Goal: Task Accomplishment & Management: Complete application form

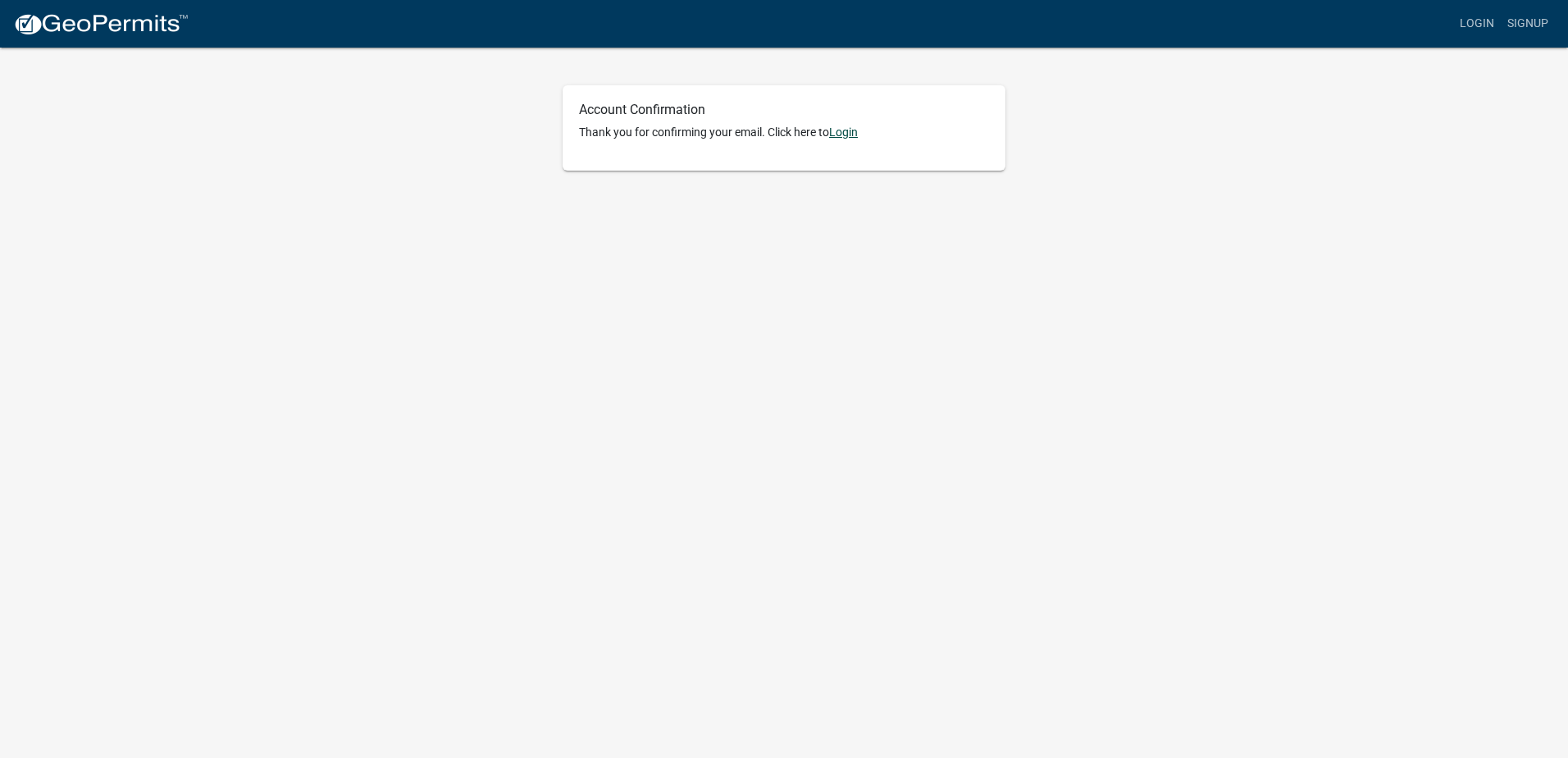
click at [853, 128] on link "Login" at bounding box center [843, 132] width 29 height 13
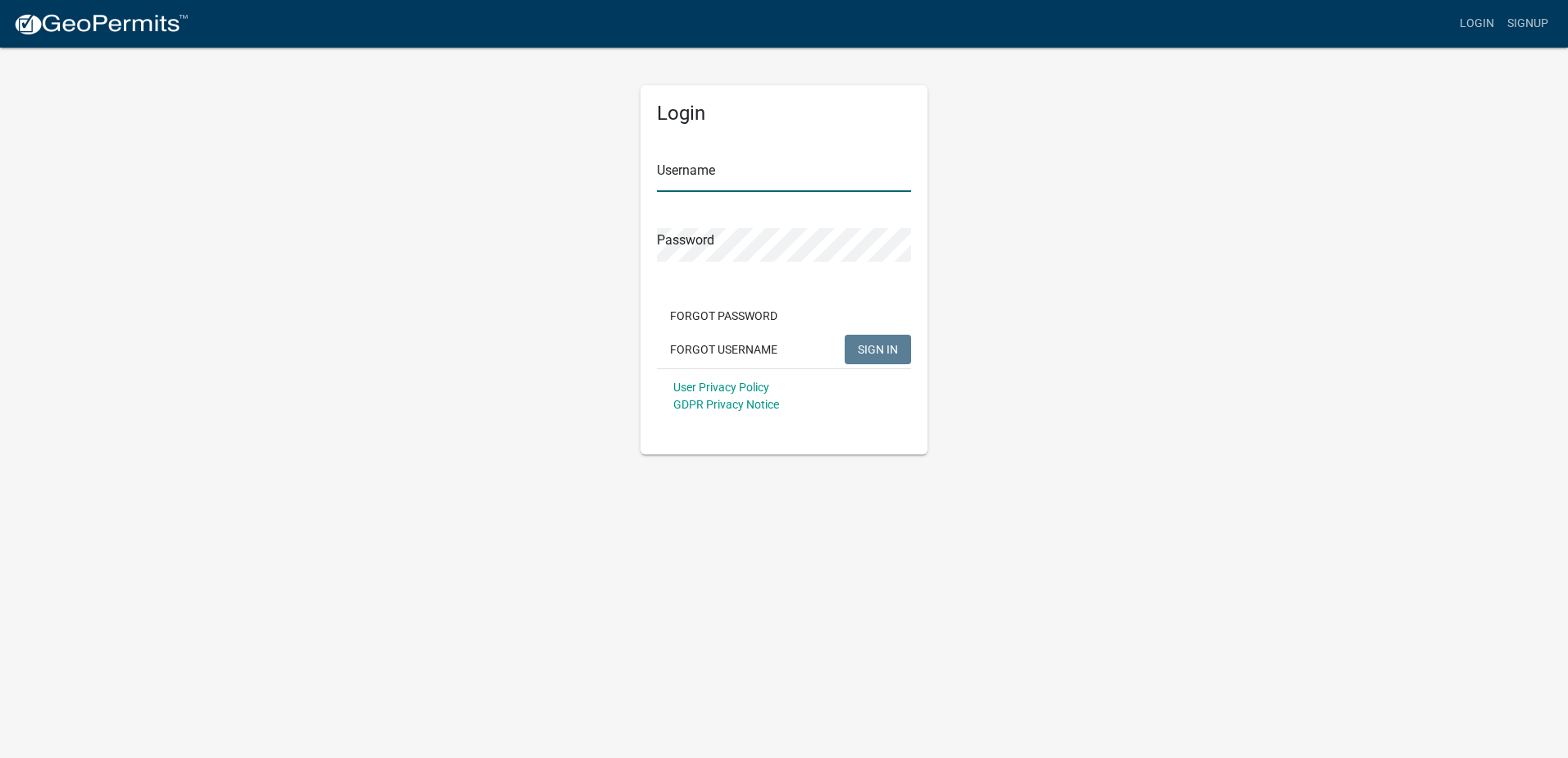
click at [730, 176] on input "Username" at bounding box center [784, 175] width 255 height 33
type input "[EMAIL_ADDRESS][DOMAIN_NAME]"
click at [867, 346] on span "SIGN IN" at bounding box center [878, 349] width 40 height 13
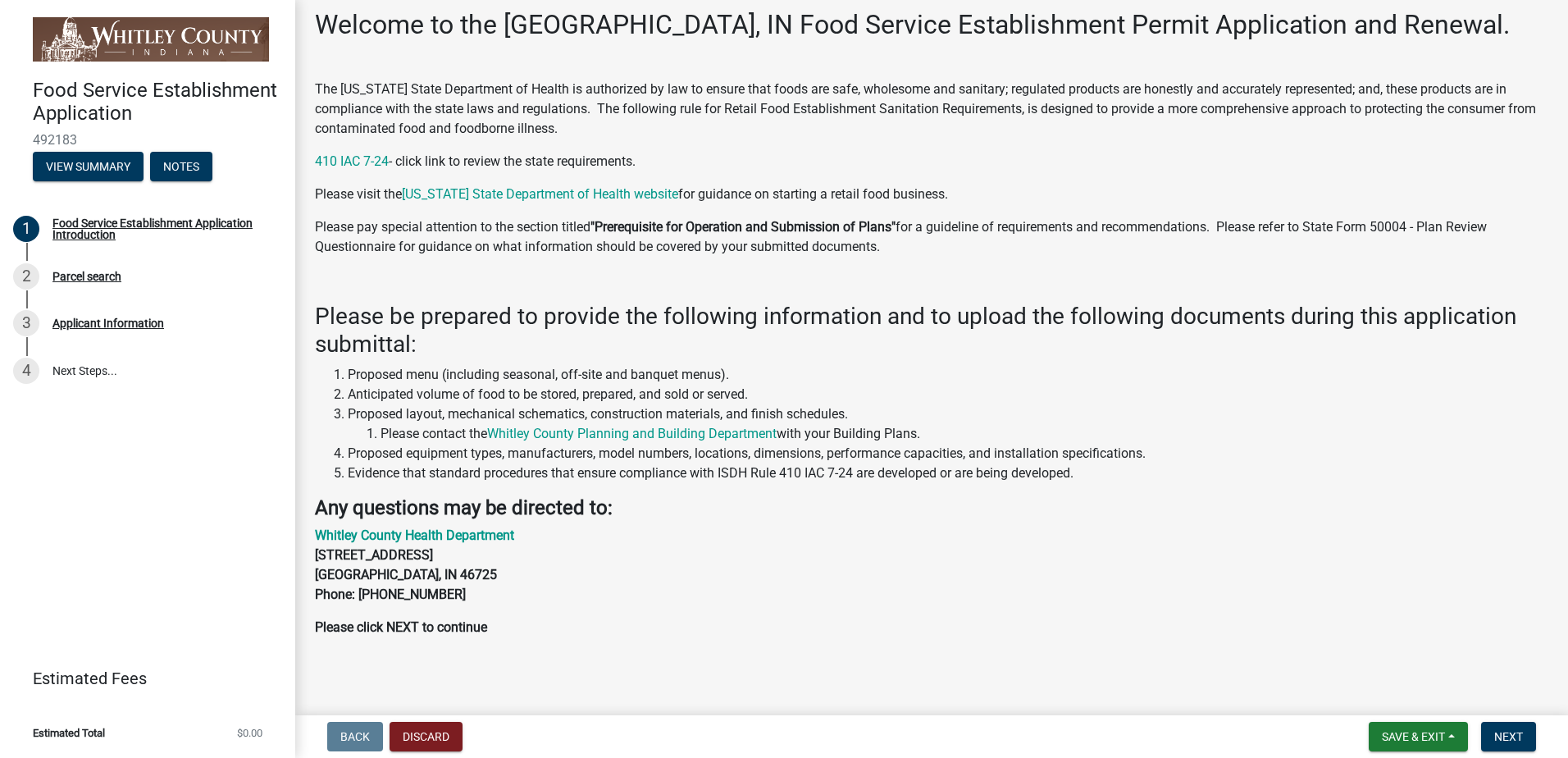
scroll to position [88, 0]
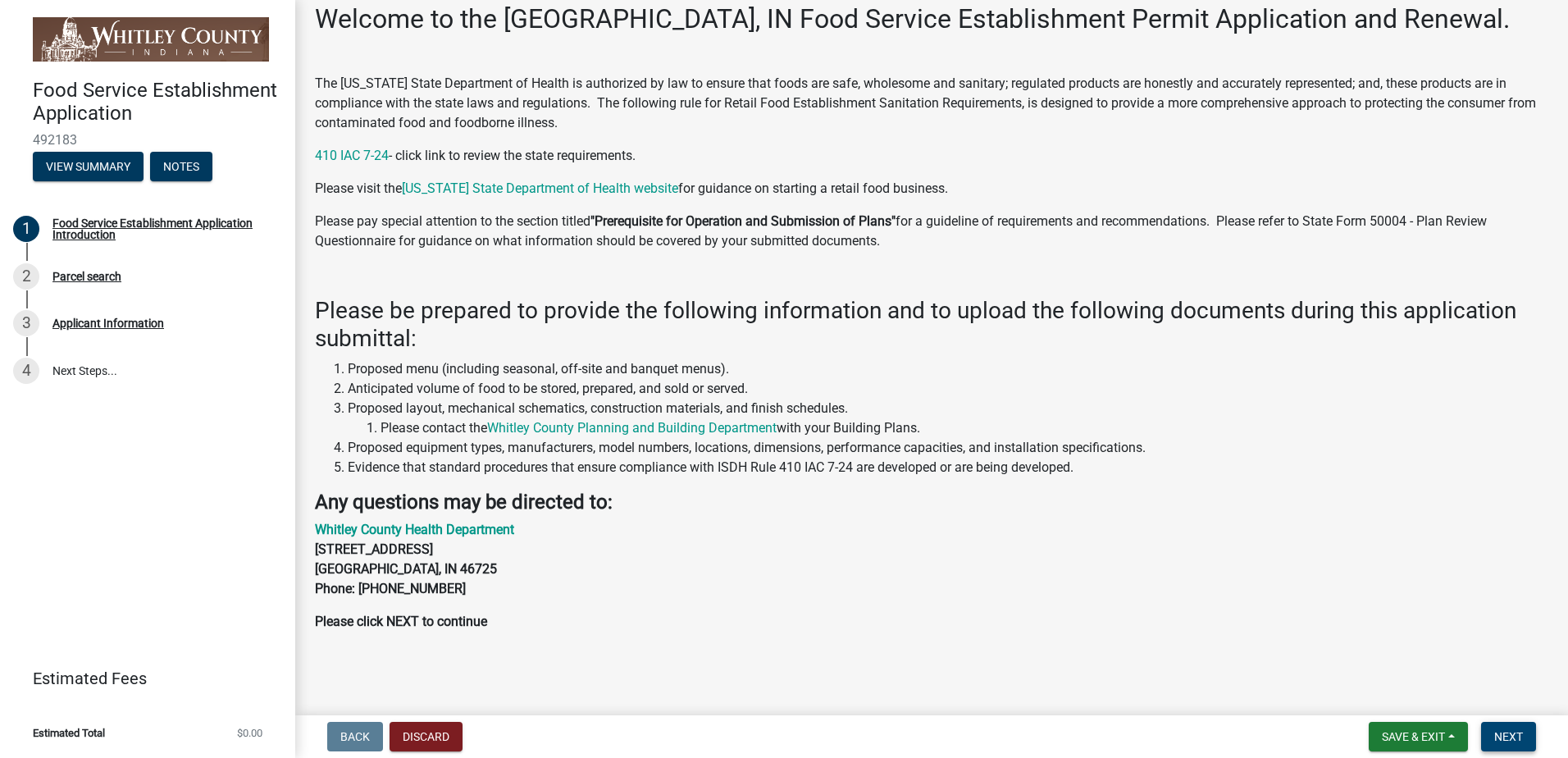
click at [1499, 735] on span "Next" at bounding box center [1509, 737] width 29 height 13
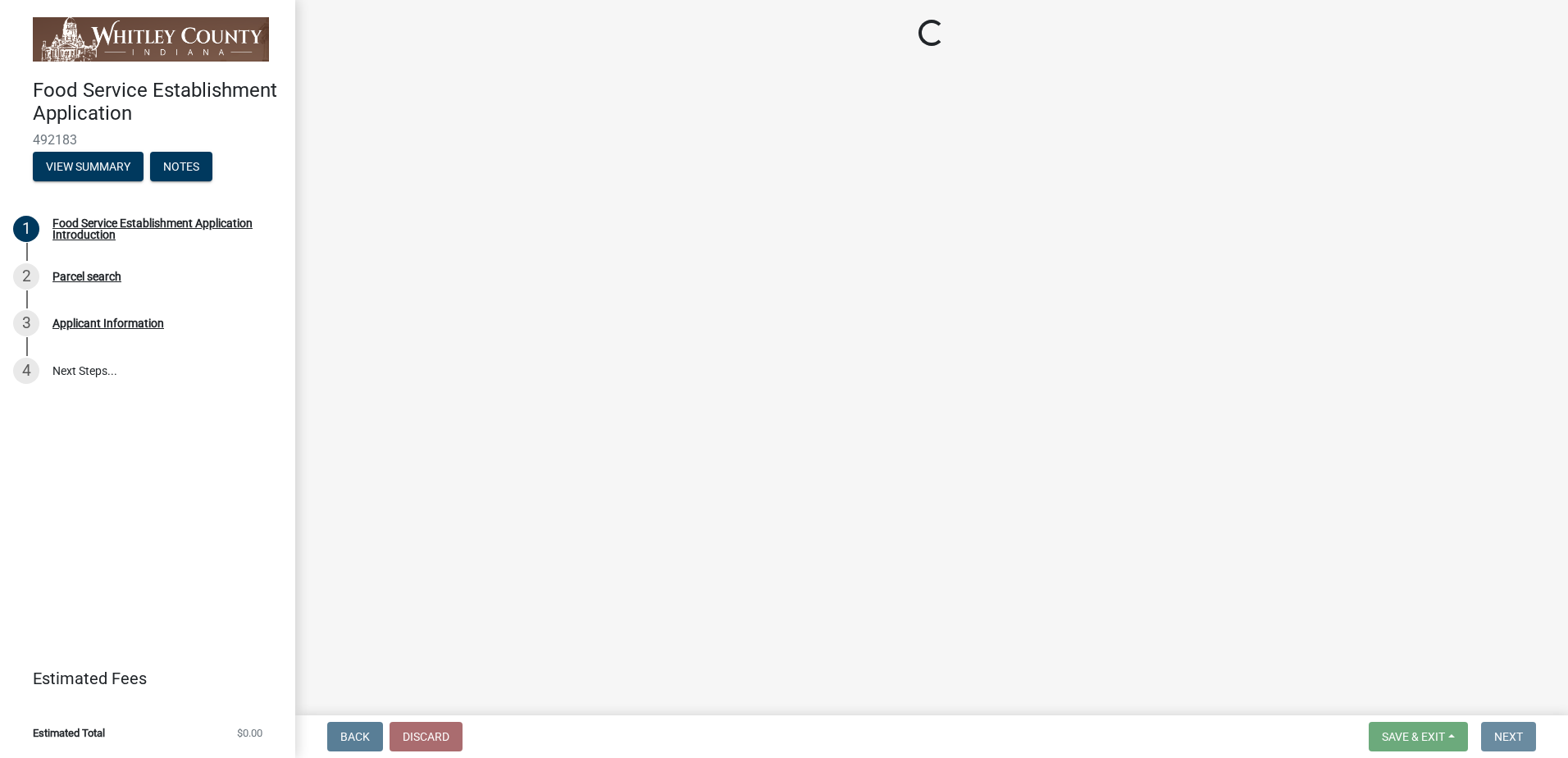
scroll to position [0, 0]
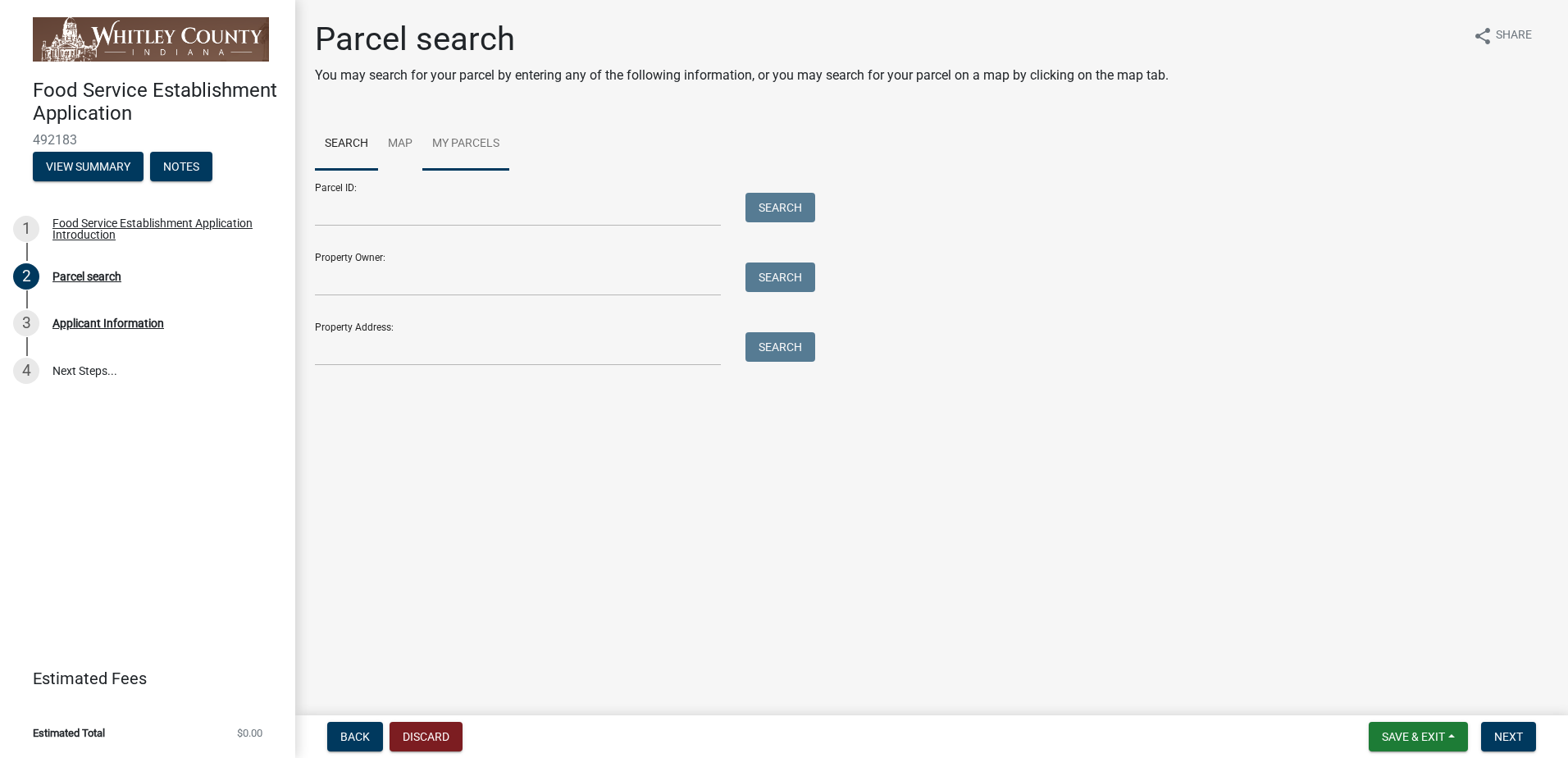
click at [455, 145] on link "My Parcels" at bounding box center [466, 144] width 87 height 52
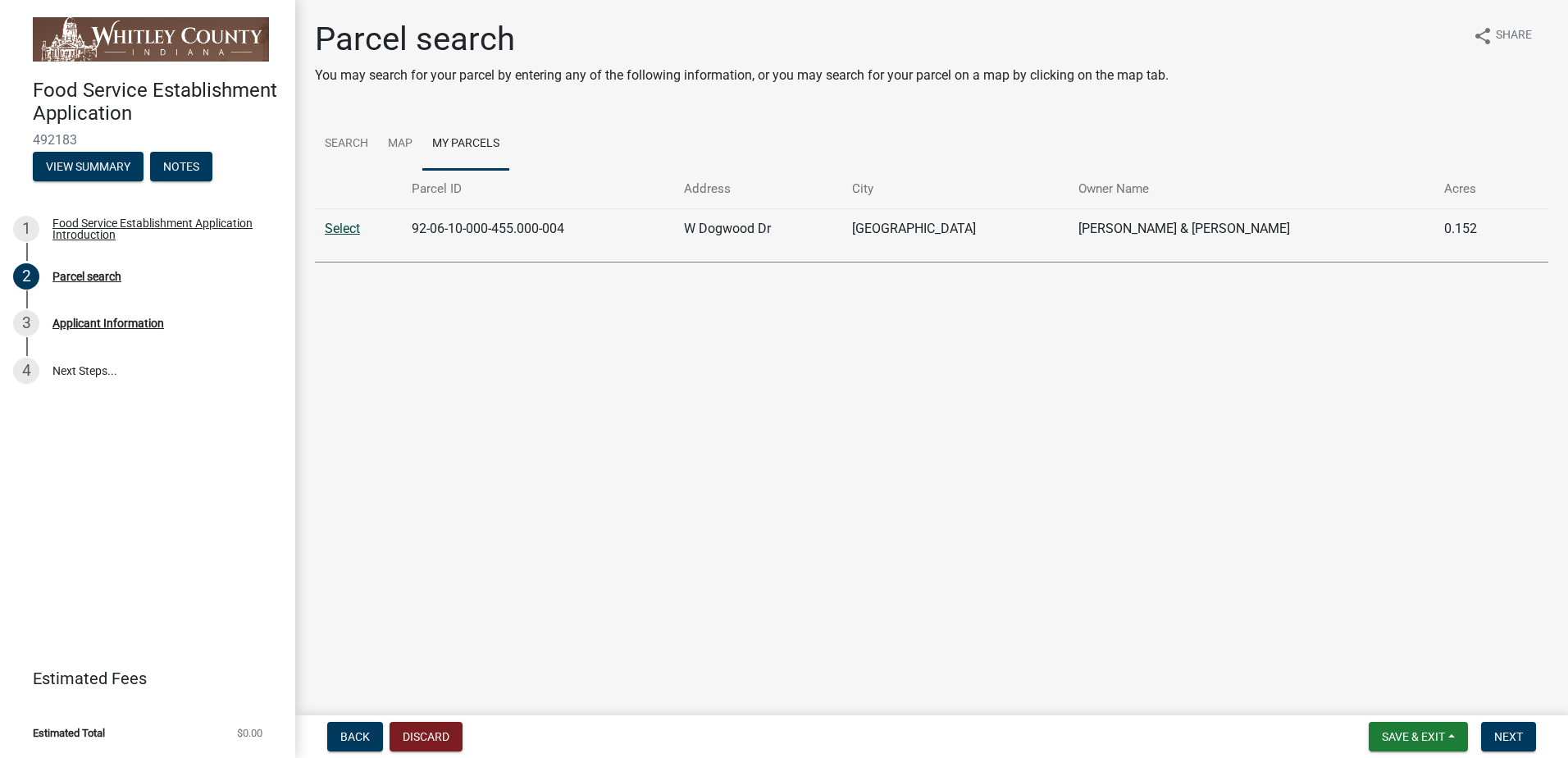
click at [341, 230] on link "Select" at bounding box center [342, 228] width 35 height 16
click at [336, 225] on link "Select" at bounding box center [342, 228] width 35 height 16
click at [1503, 736] on span "Next" at bounding box center [1509, 737] width 29 height 13
click at [112, 323] on div "Applicant Information" at bounding box center [108, 324] width 111 height 12
click at [341, 228] on link "Select" at bounding box center [342, 228] width 35 height 16
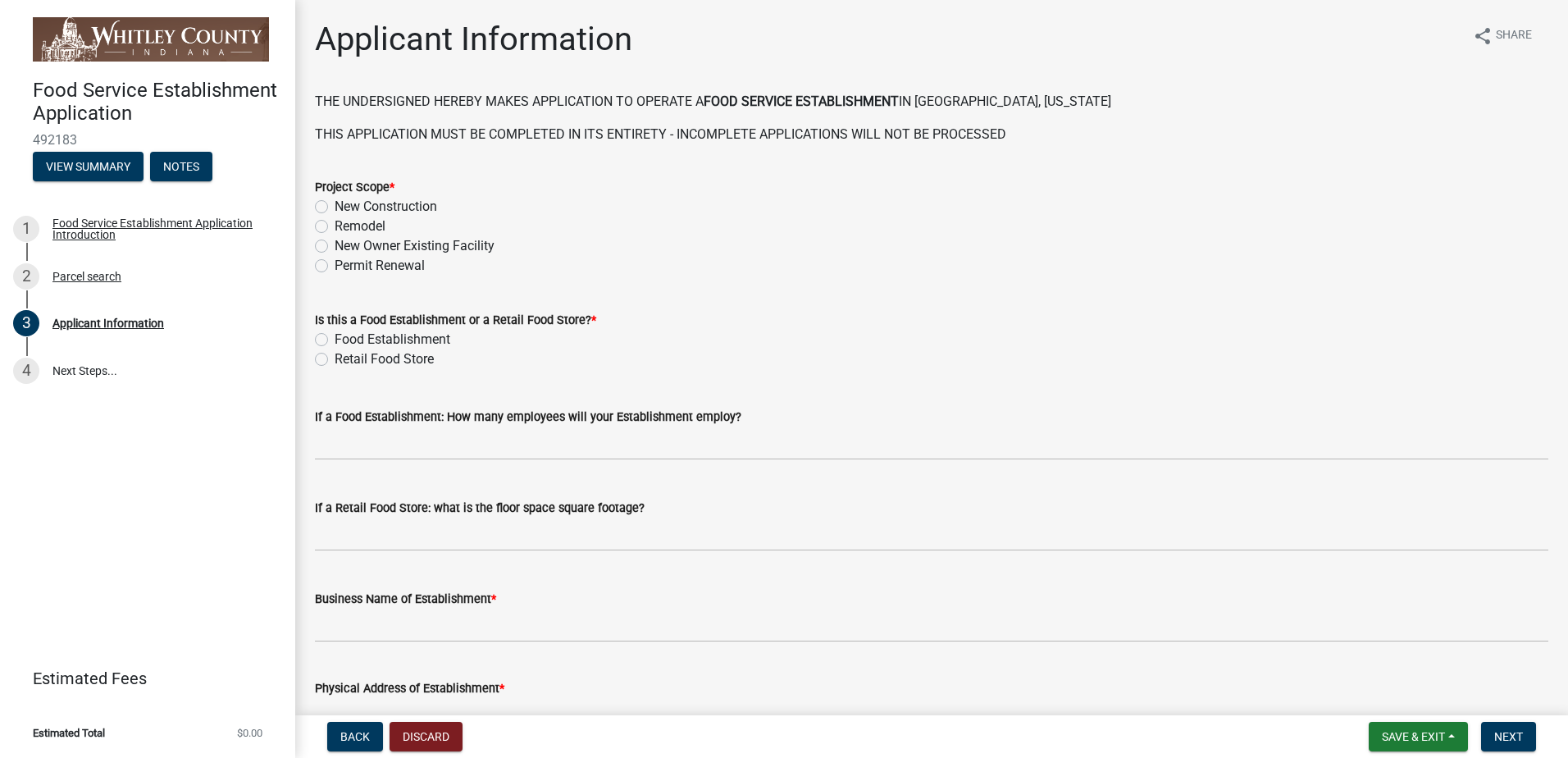
click at [334, 265] on label "Permit Renewal" at bounding box center [379, 266] width 90 height 20
click at [334, 265] on input "Permit Renewal" at bounding box center [339, 261] width 11 height 11
radio input "true"
click at [334, 355] on label "Retail Food Store" at bounding box center [383, 359] width 99 height 20
click at [334, 355] on input "Retail Food Store" at bounding box center [339, 354] width 11 height 11
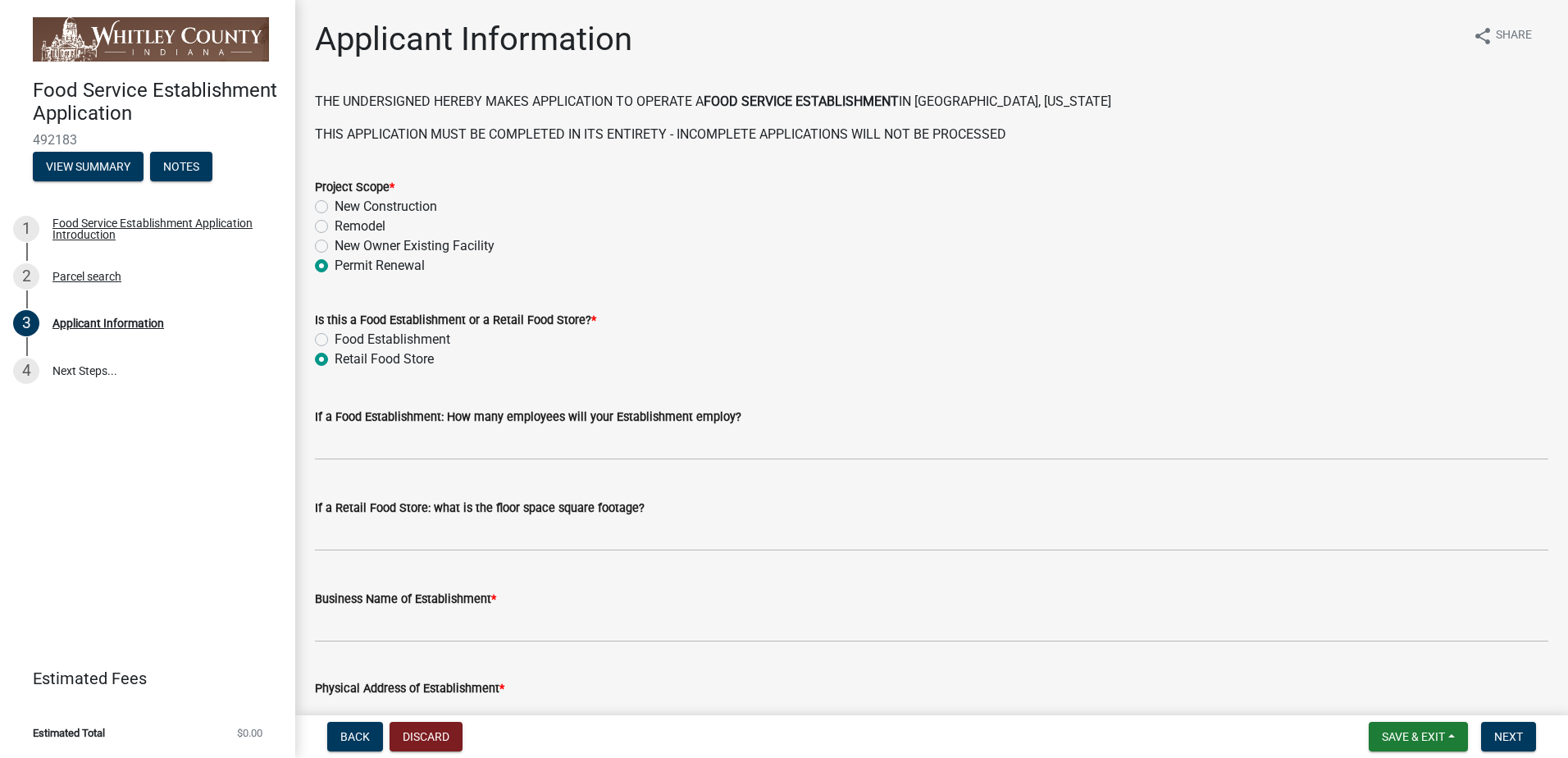
radio input "true"
click at [174, 163] on button "Notes" at bounding box center [181, 166] width 62 height 29
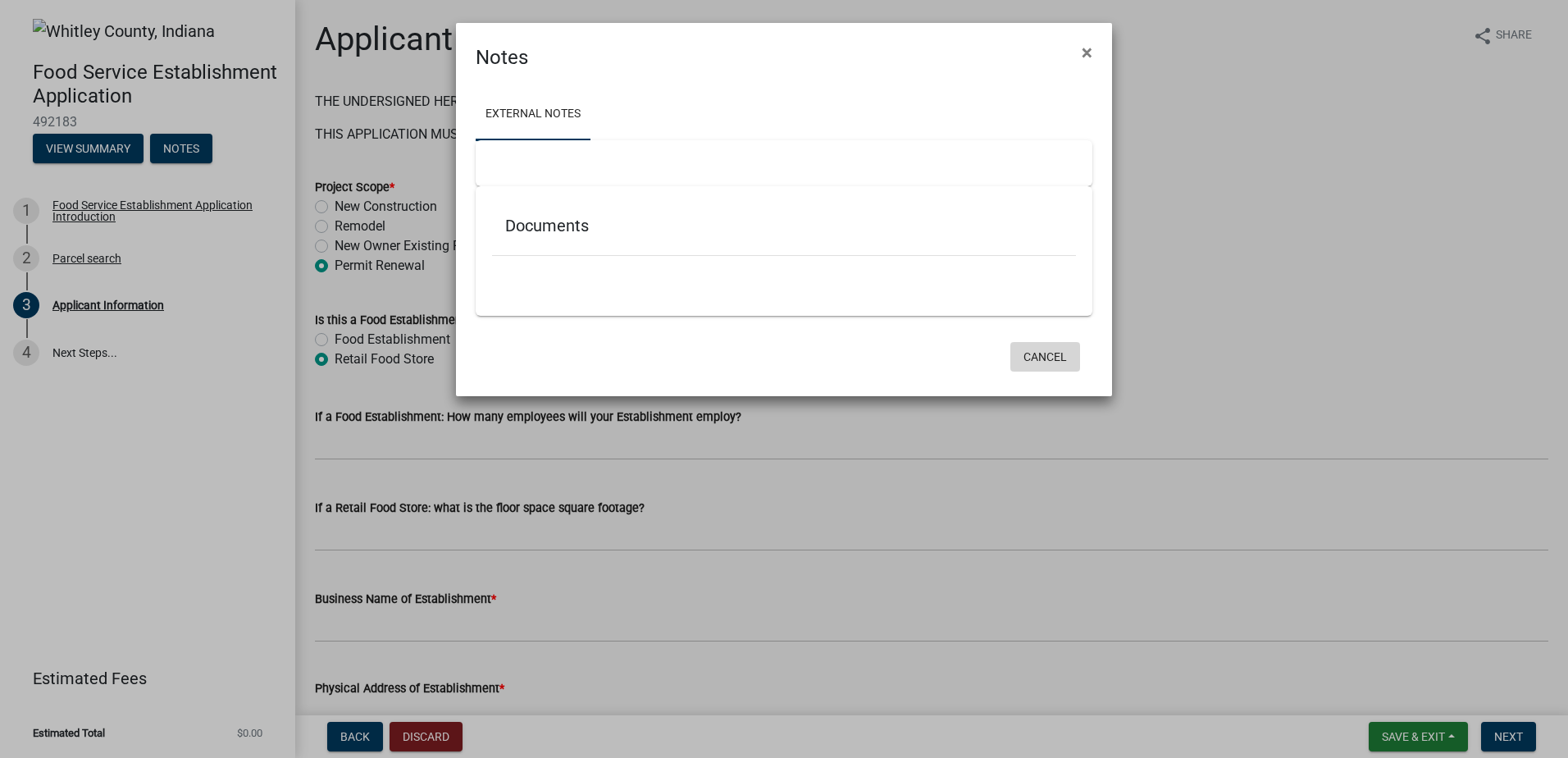
click at [1055, 350] on button "Cancel" at bounding box center [1046, 356] width 70 height 29
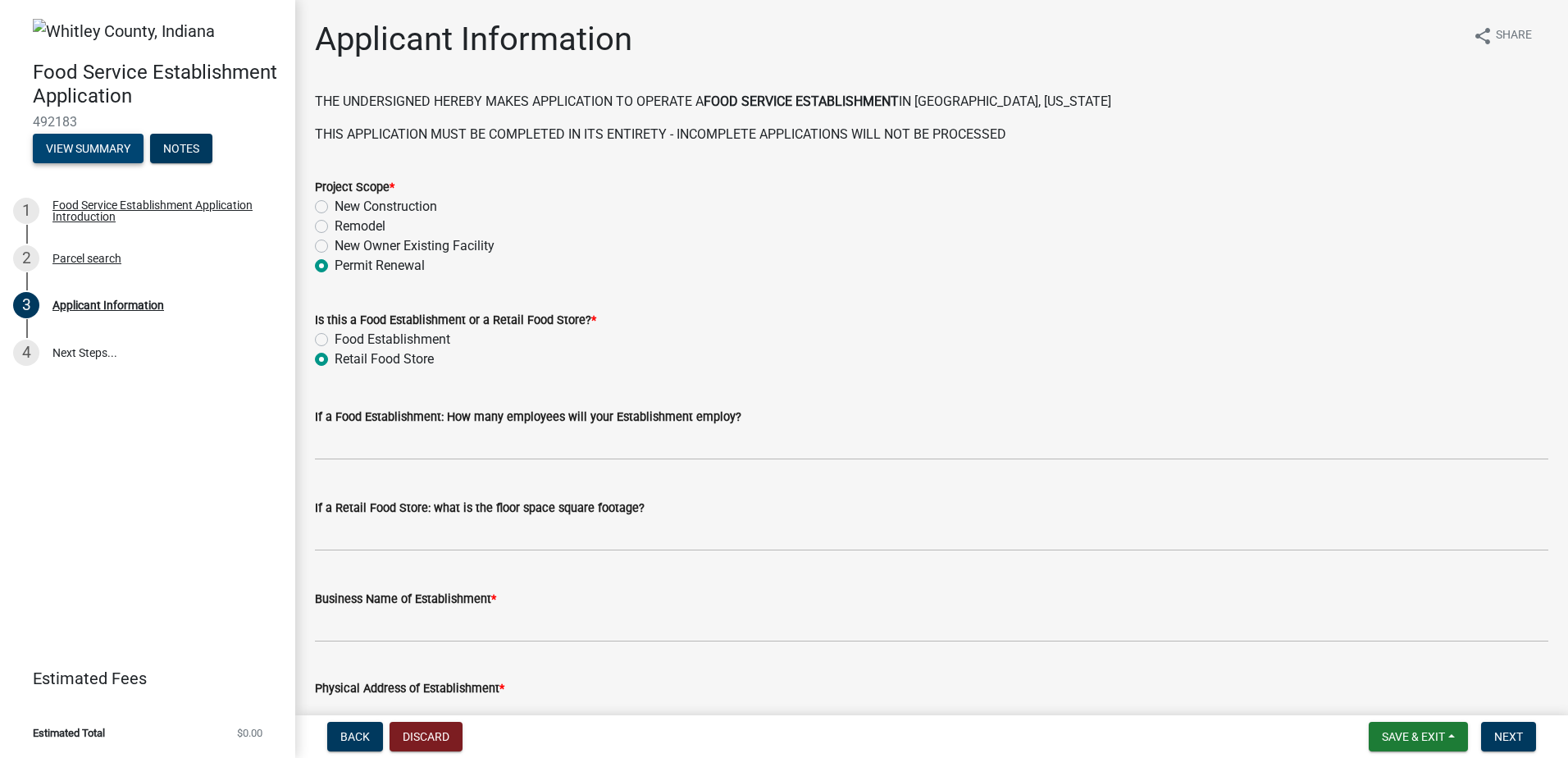
click at [109, 153] on button "View Summary" at bounding box center [87, 148] width 111 height 29
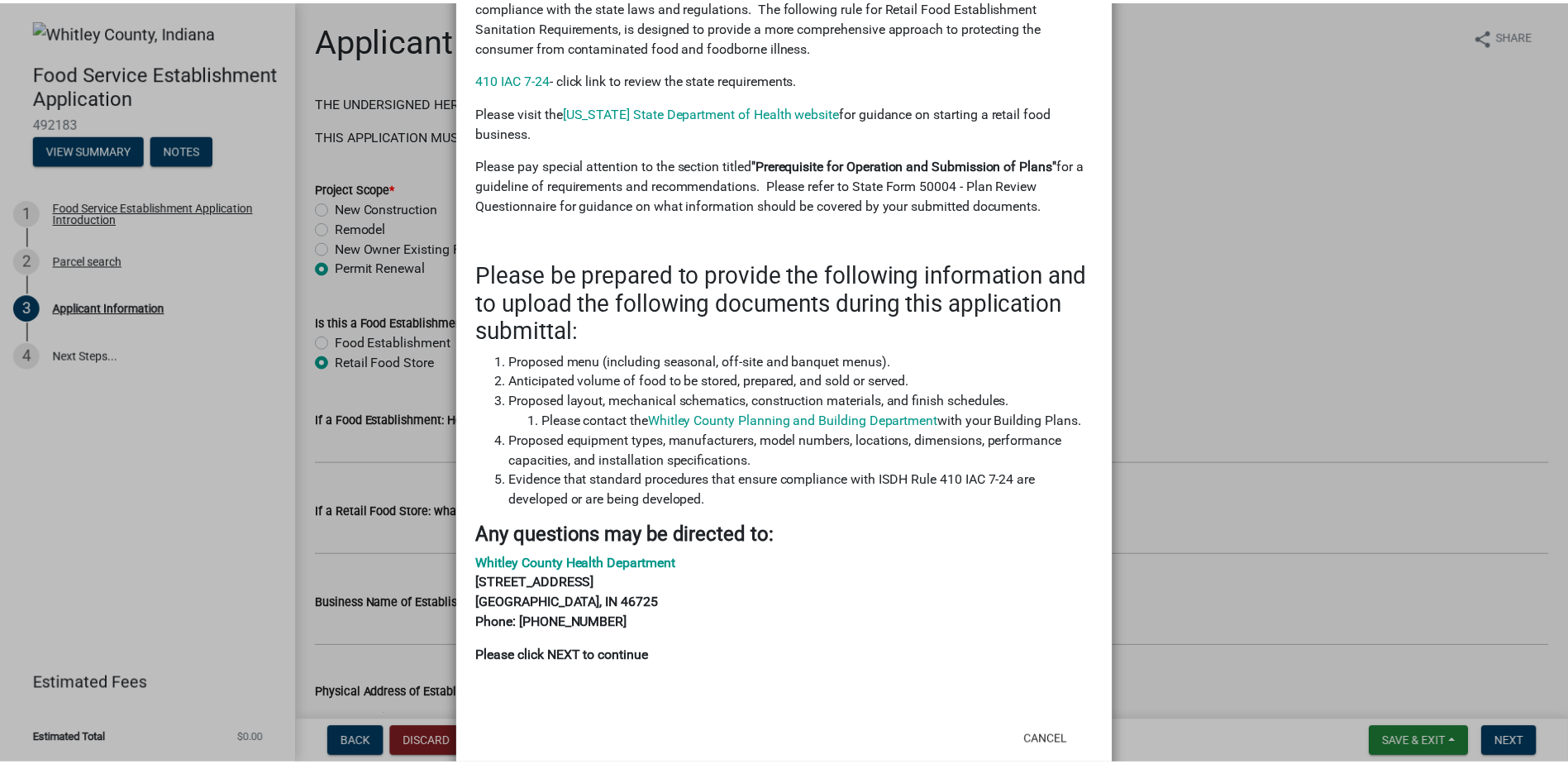
scroll to position [366, 0]
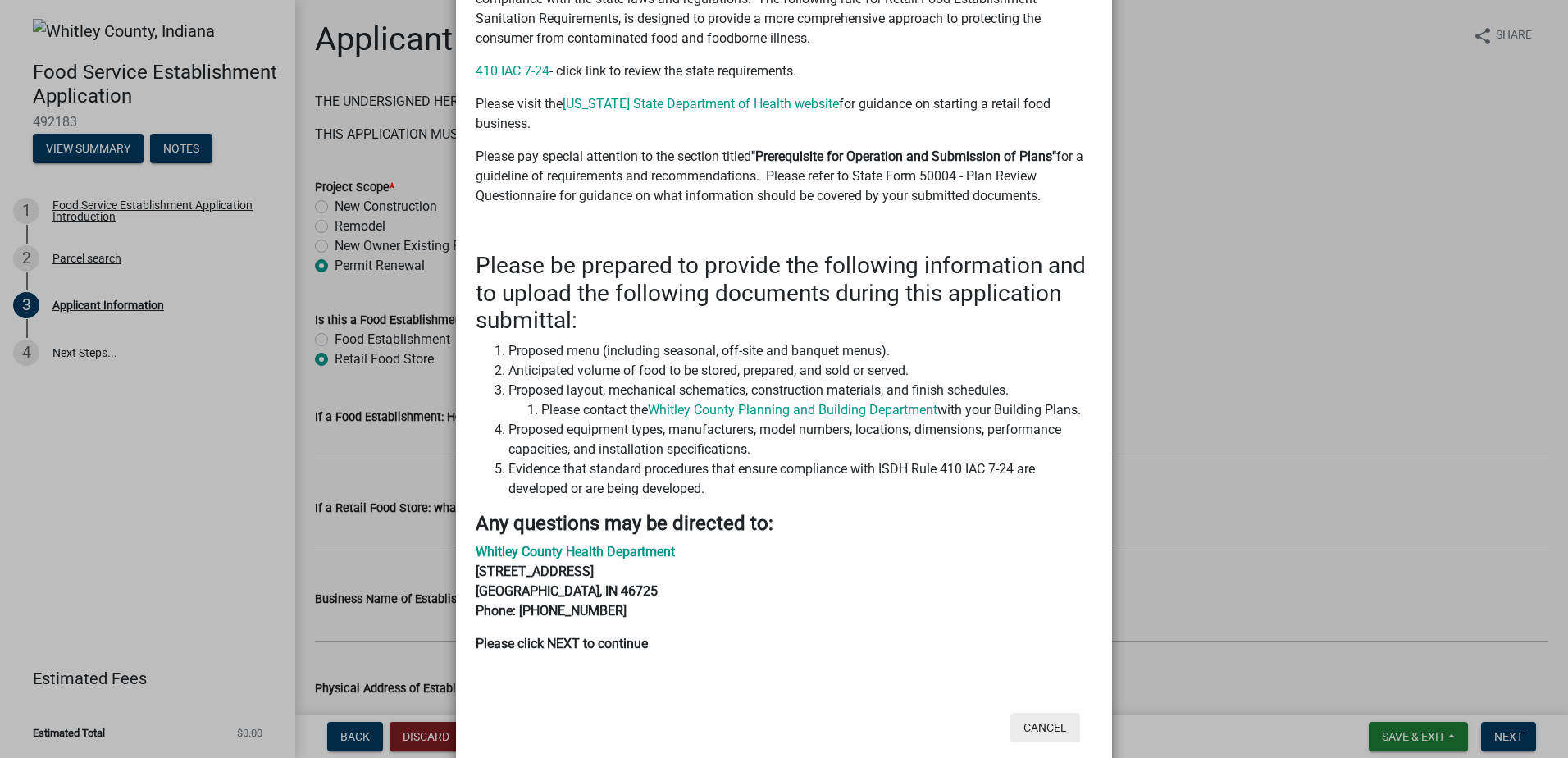
click at [1050, 713] on button "Cancel" at bounding box center [1046, 727] width 70 height 29
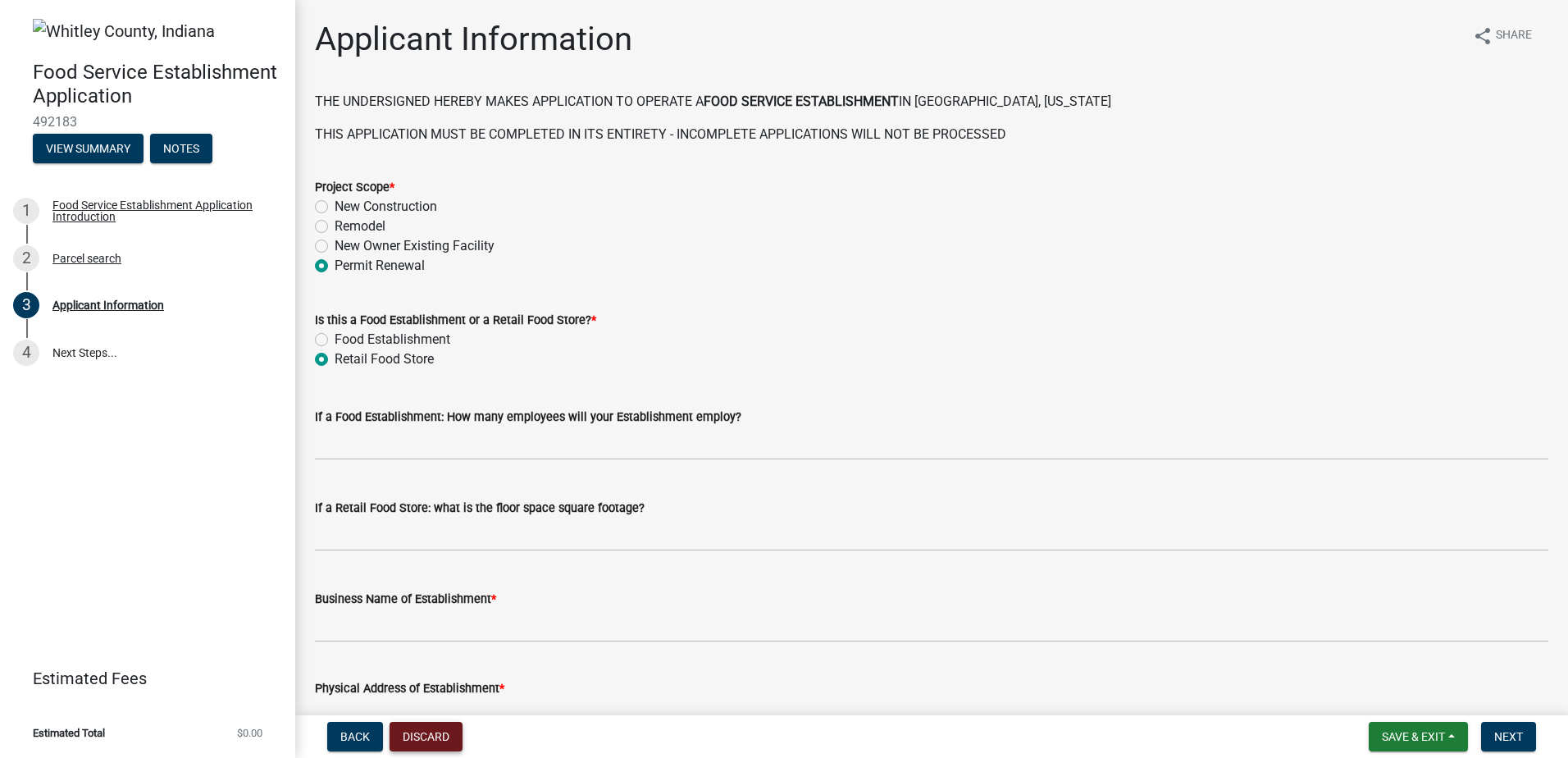
click at [445, 736] on button "Discard" at bounding box center [426, 736] width 73 height 29
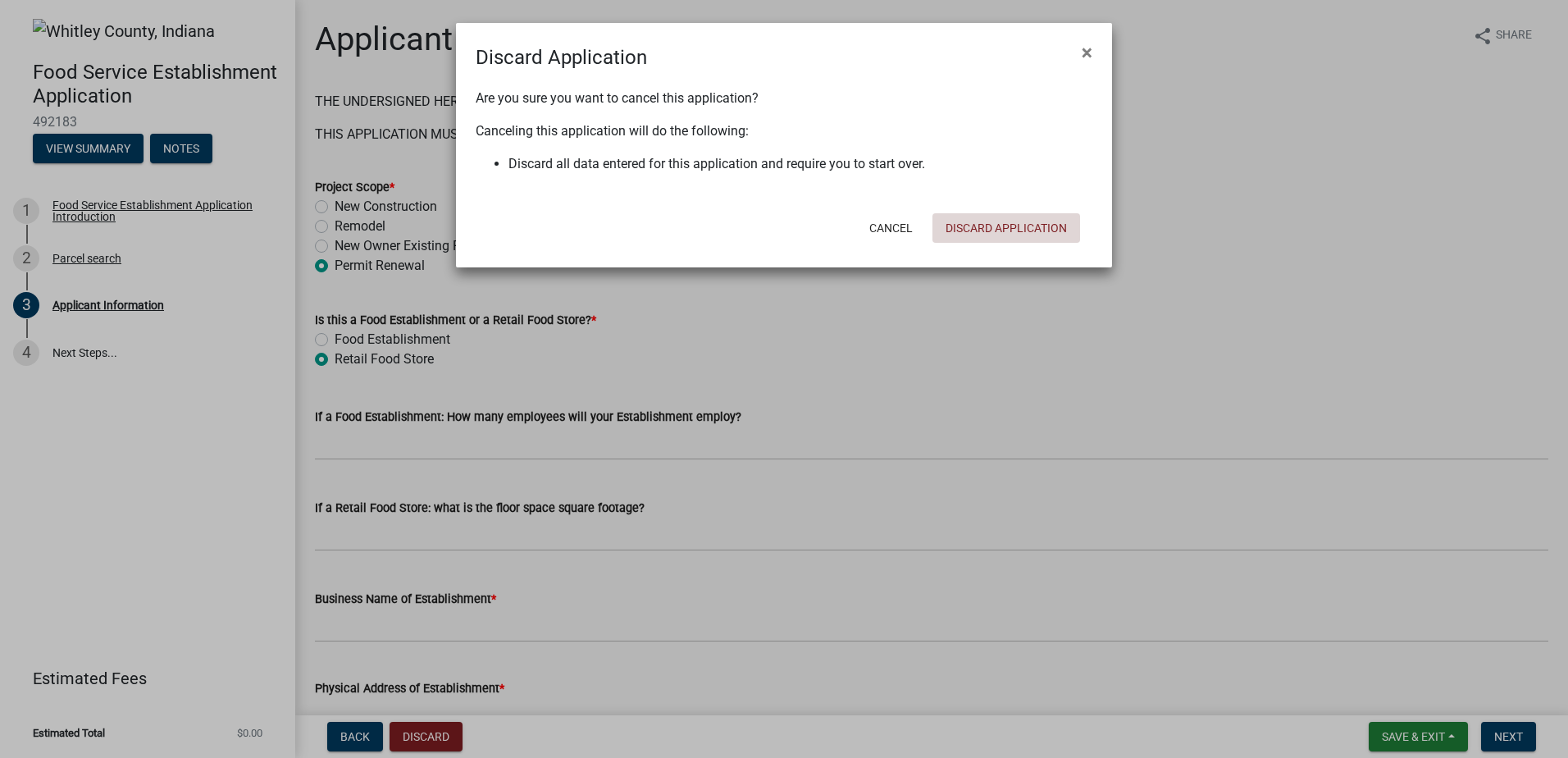
click at [1028, 229] on button "Discard Application" at bounding box center [1006, 227] width 147 height 29
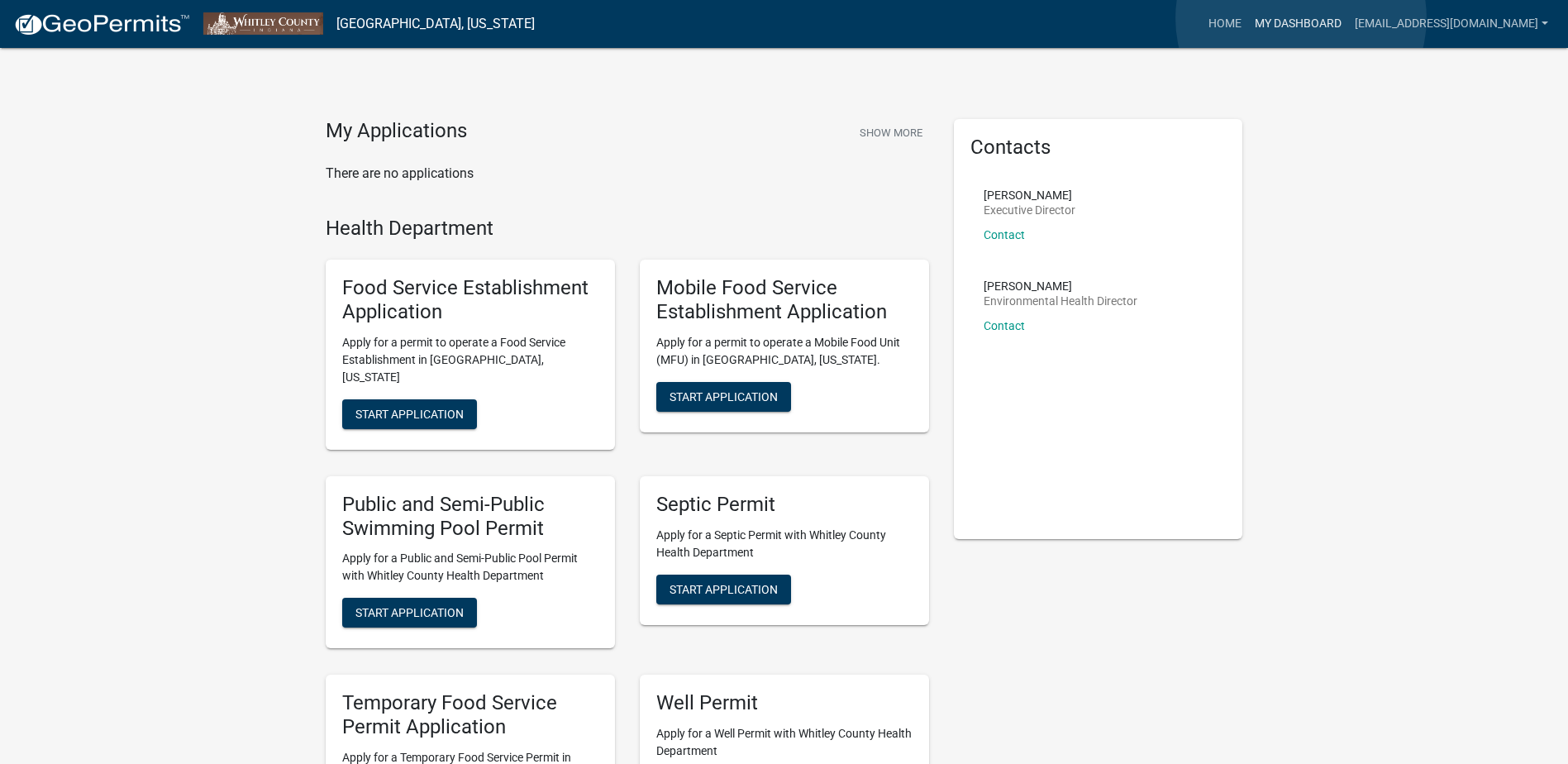
click at [1301, 18] on link "My Dashboard" at bounding box center [1298, 23] width 100 height 31
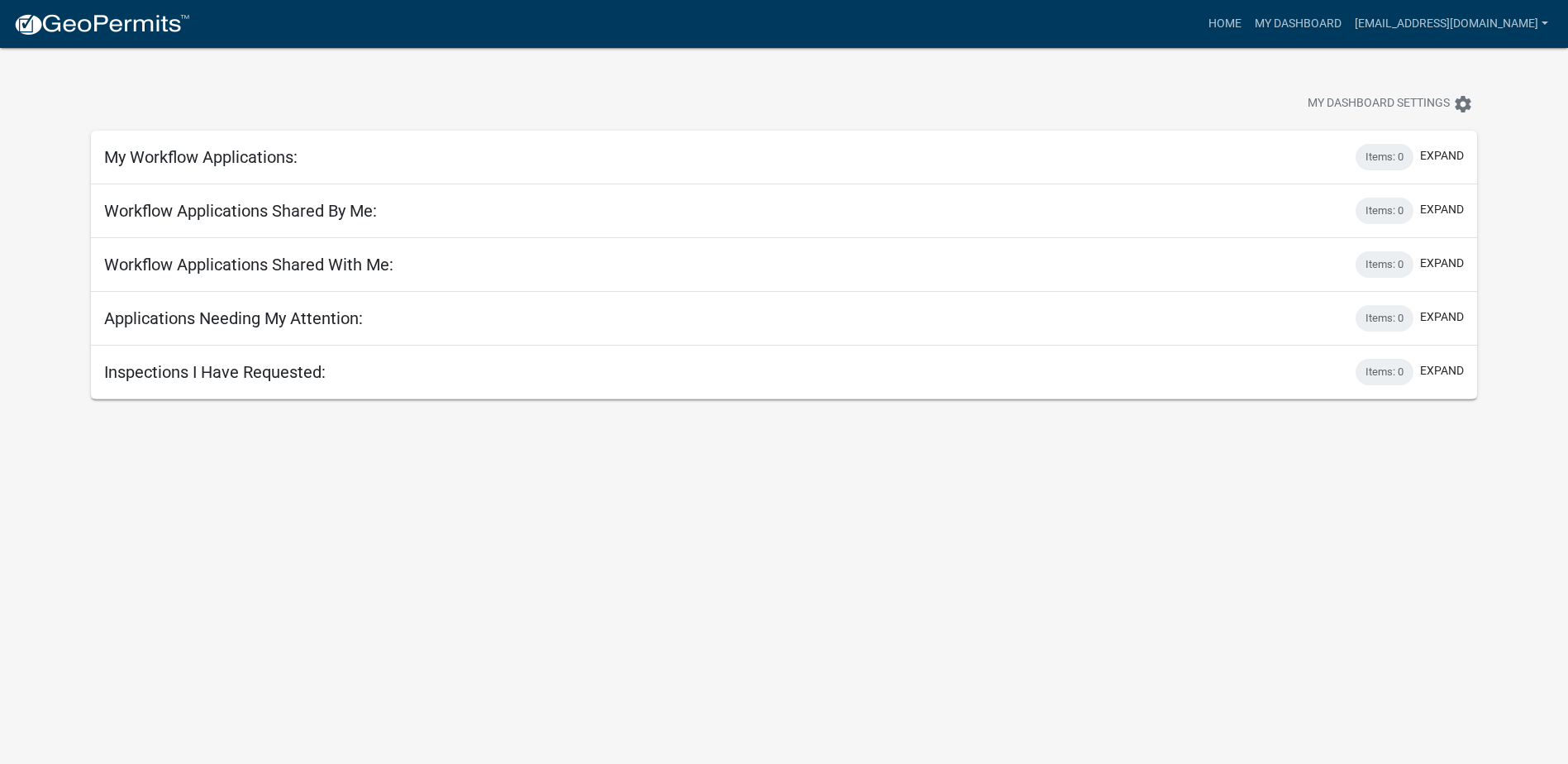
click at [98, 38] on link at bounding box center [101, 23] width 177 height 34
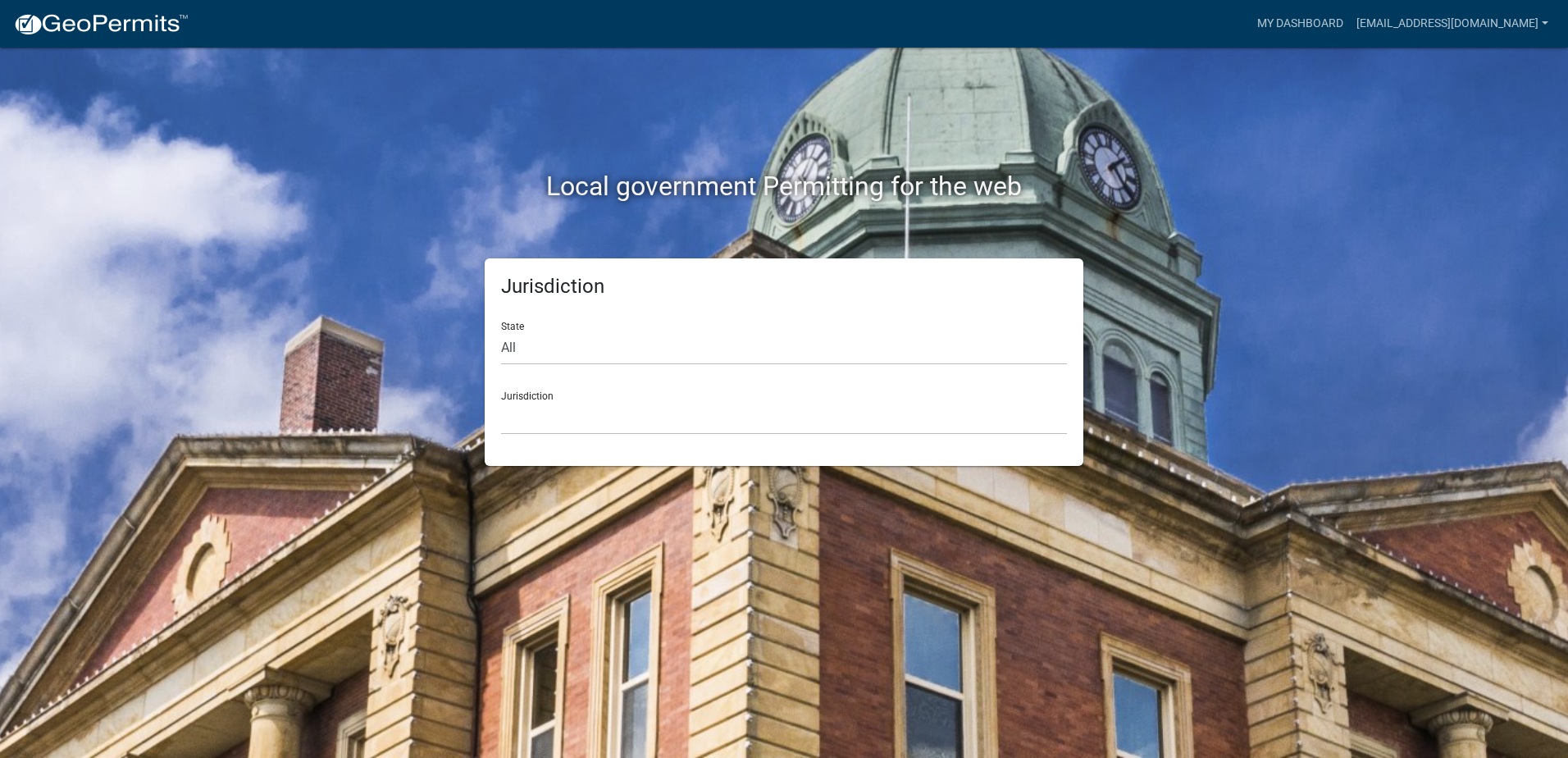
click at [596, 397] on div "Jurisdiction [GEOGRAPHIC_DATA], [US_STATE] [GEOGRAPHIC_DATA], [US_STATE][PERSON…" at bounding box center [784, 407] width 566 height 57
click at [567, 339] on select "All [US_STATE] [US_STATE] [US_STATE] [US_STATE] [US_STATE] [US_STATE] [US_STATE…" at bounding box center [784, 348] width 566 height 33
select select "[US_STATE]"
click at [501, 331] on select "All [US_STATE] [US_STATE] [US_STATE] [US_STATE] [US_STATE] [US_STATE] [US_STATE…" at bounding box center [784, 348] width 566 height 33
click at [561, 425] on select "City of [GEOGRAPHIC_DATA], [US_STATE] City of [GEOGRAPHIC_DATA], [US_STATE] Cit…" at bounding box center [784, 418] width 566 height 33
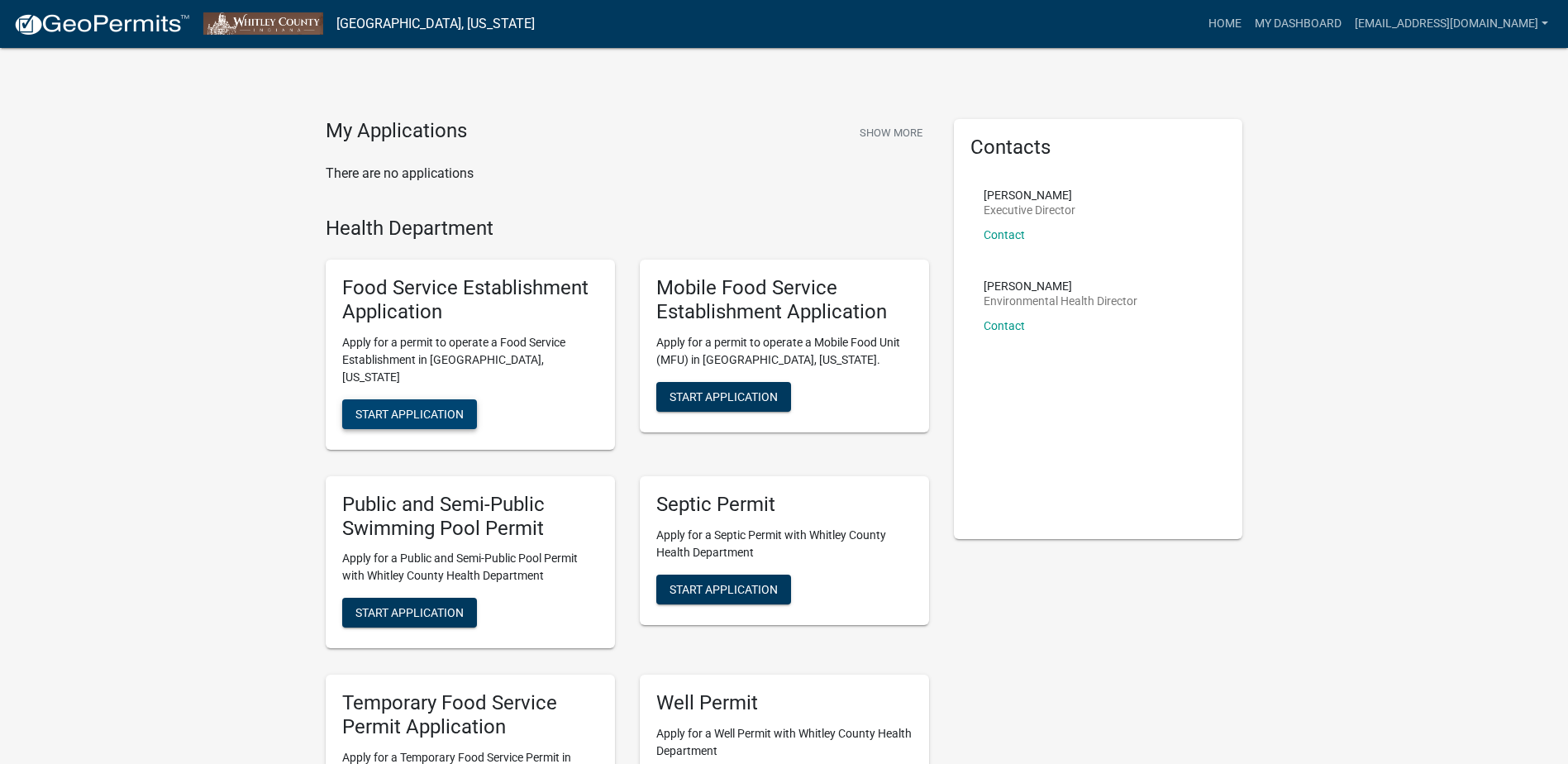
click at [415, 407] on span "Start Application" at bounding box center [409, 413] width 108 height 13
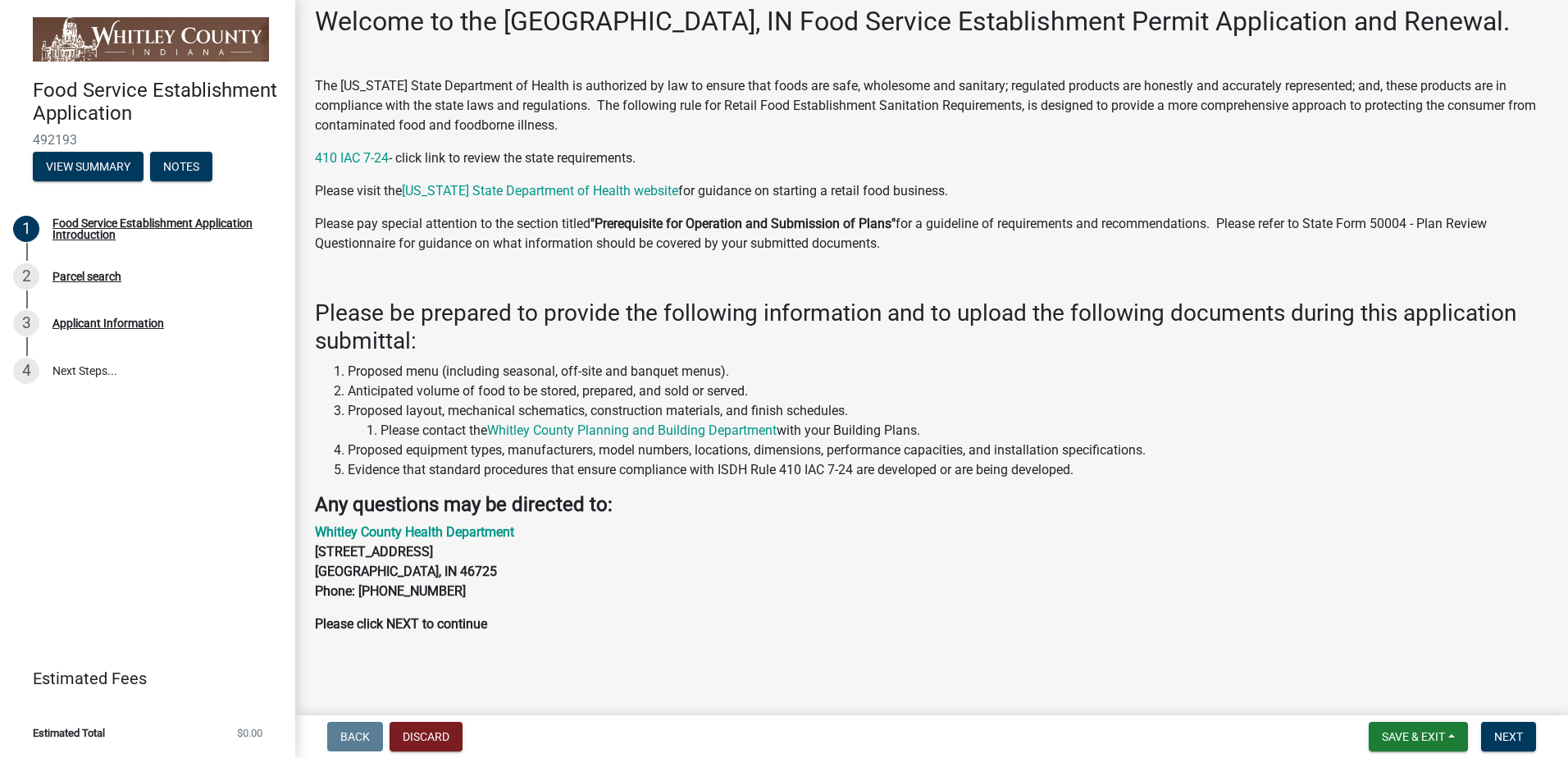
scroll to position [88, 0]
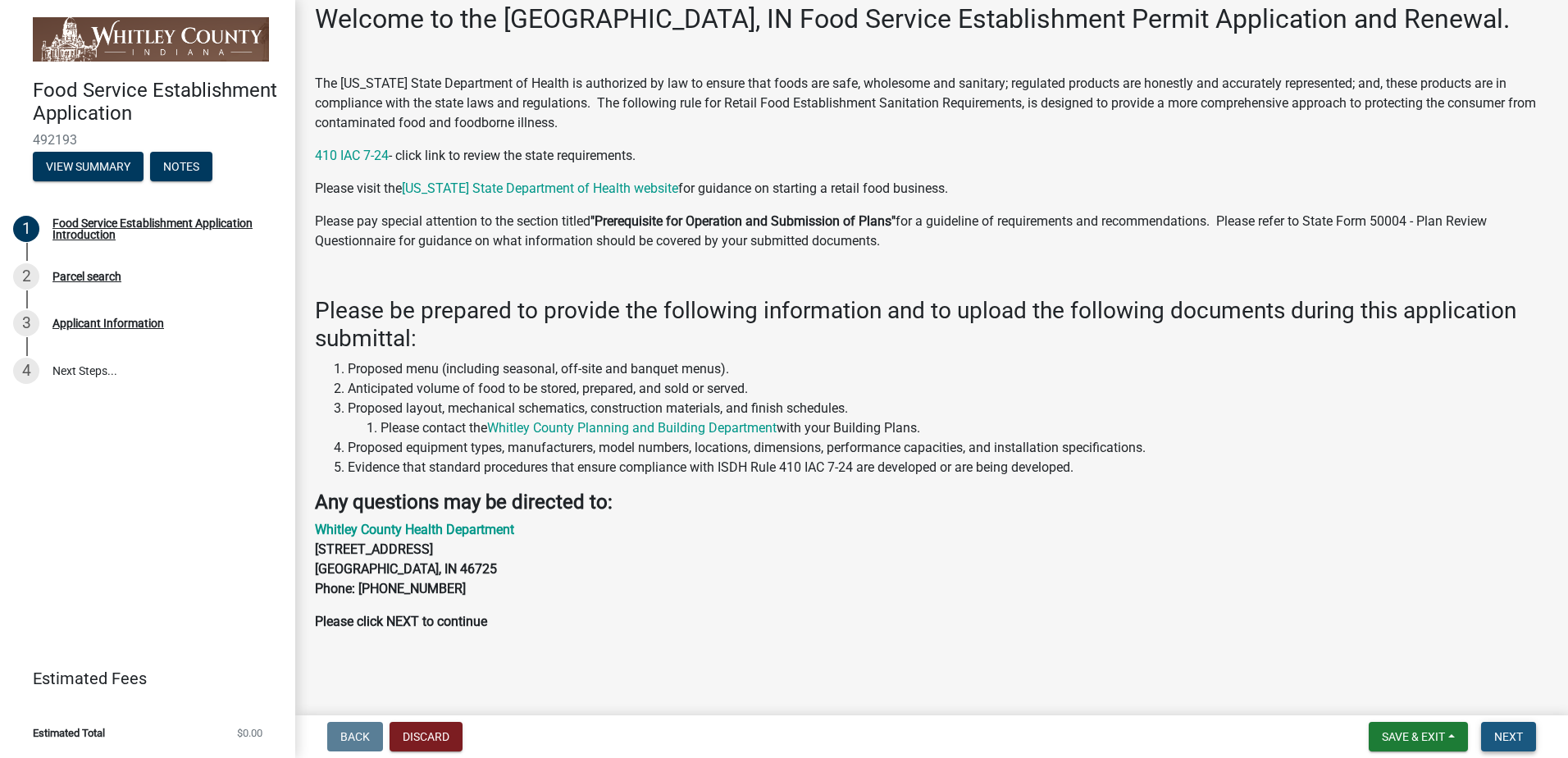
click at [1505, 731] on span "Next" at bounding box center [1509, 737] width 29 height 13
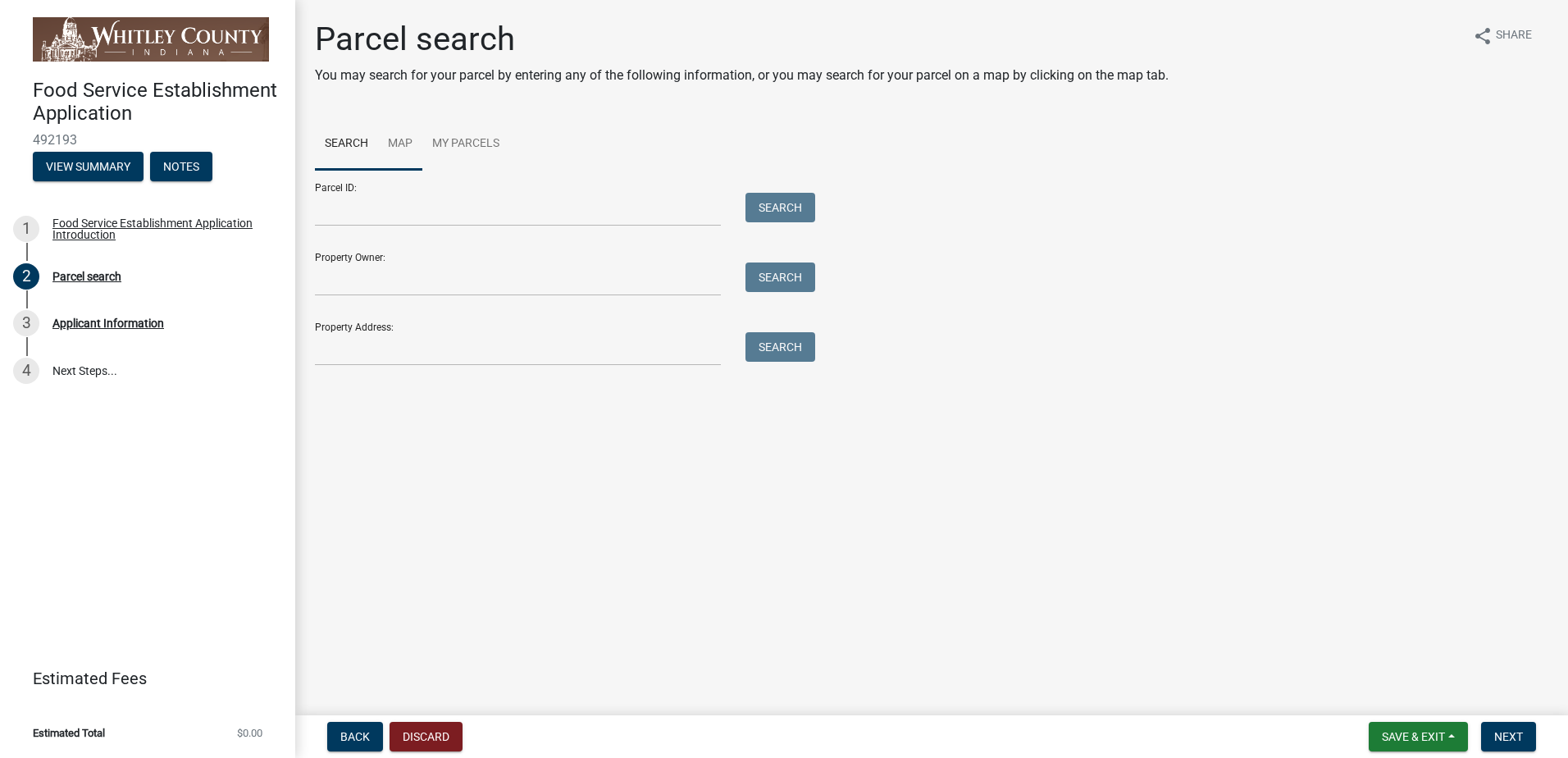
click at [393, 142] on link "Map" at bounding box center [400, 144] width 44 height 52
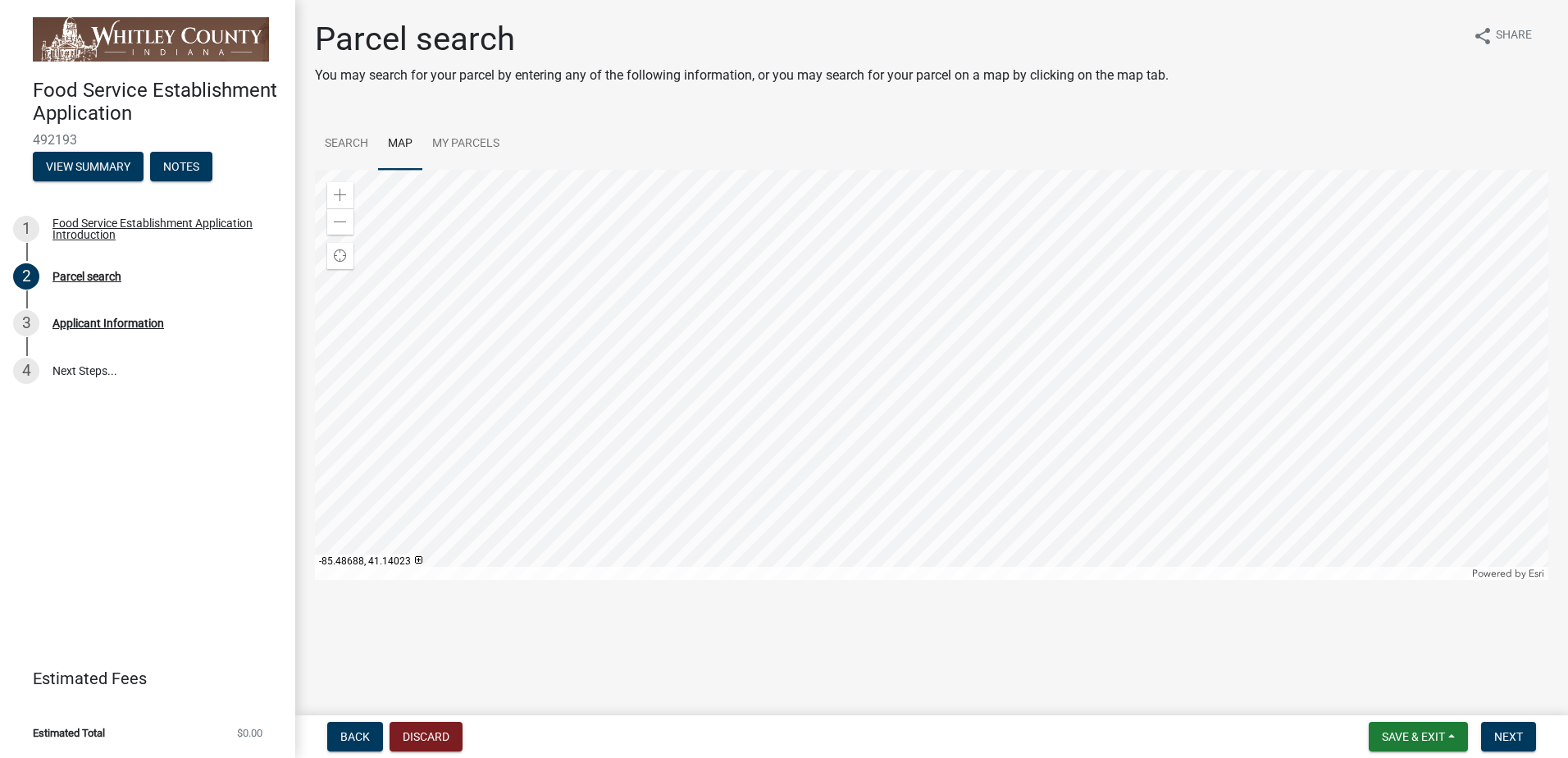
click at [935, 387] on div at bounding box center [932, 374] width 1234 height 410
click at [342, 191] on span at bounding box center [340, 196] width 13 height 13
click at [338, 234] on div "Zoom out" at bounding box center [340, 221] width 27 height 27
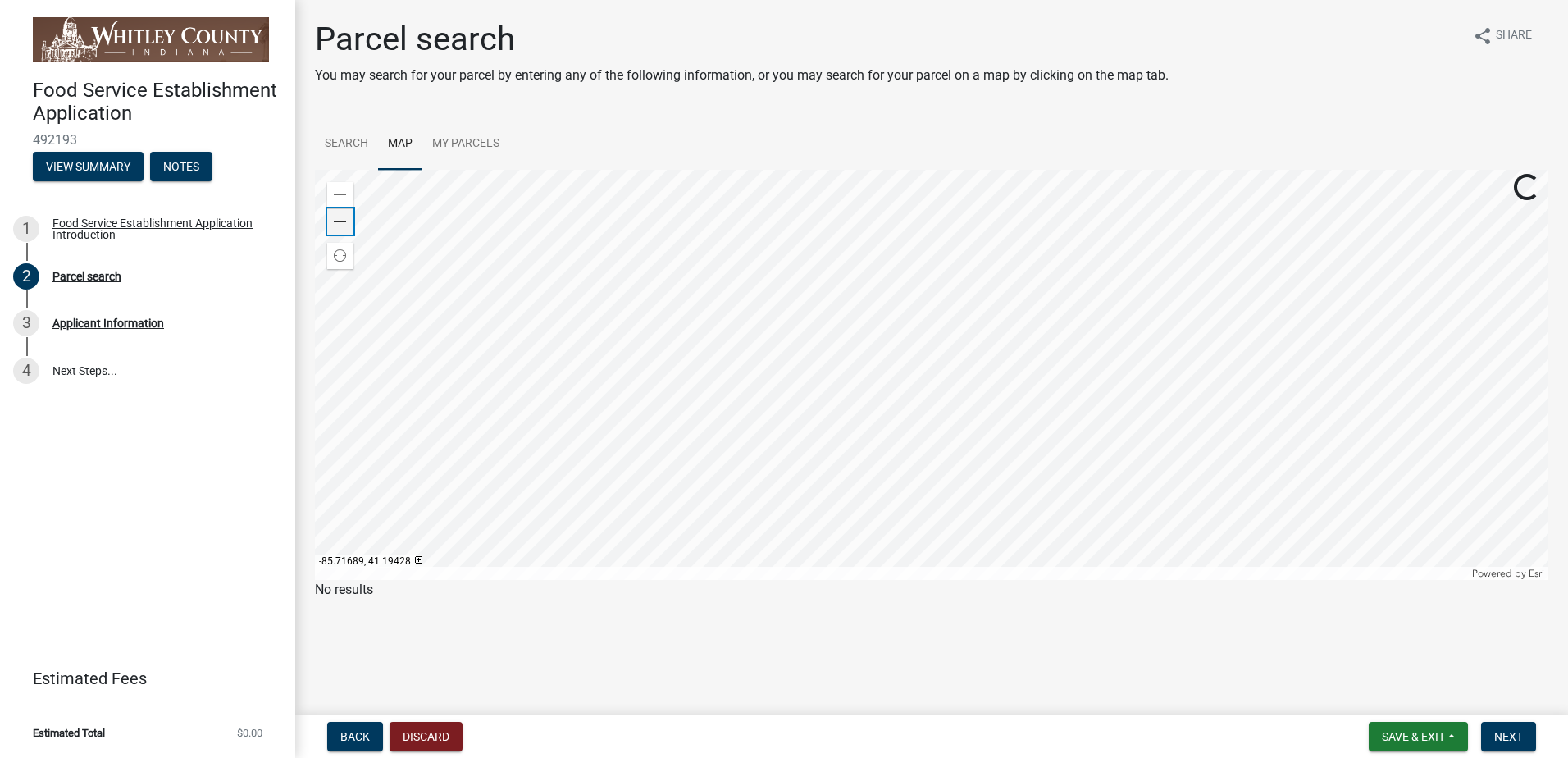
click at [338, 234] on div "Zoom out" at bounding box center [340, 221] width 27 height 27
